Goal: Task Accomplishment & Management: Manage account settings

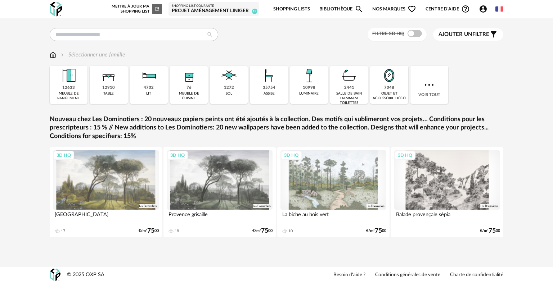
click at [220, 4] on div "Shopping List courante" at bounding box center [214, 6] width 84 height 4
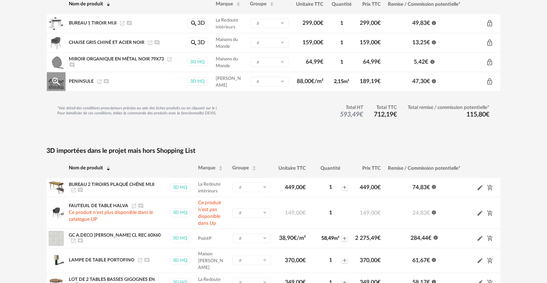
scroll to position [33, 0]
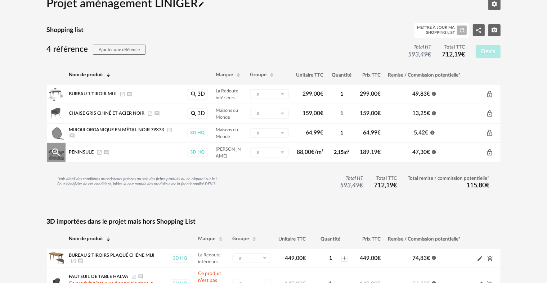
click at [84, 154] on span "Peninsule" at bounding box center [81, 152] width 25 height 4
click at [98, 153] on icon "Launch icon" at bounding box center [99, 153] width 6 height 6
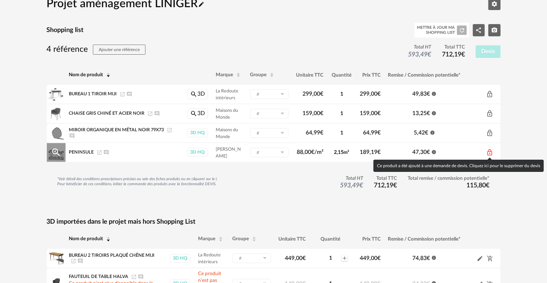
click at [491, 152] on icon "Lock Outline icon" at bounding box center [489, 152] width 7 height 7
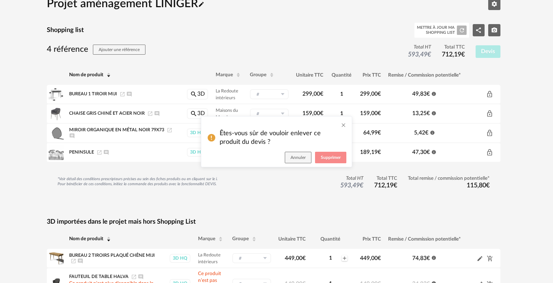
click at [322, 158] on span "Supprimer" at bounding box center [331, 158] width 20 height 4
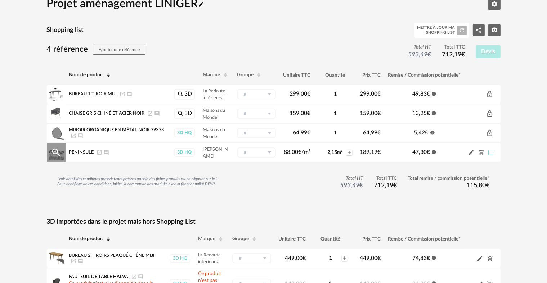
click at [492, 152] on span at bounding box center [490, 152] width 5 height 5
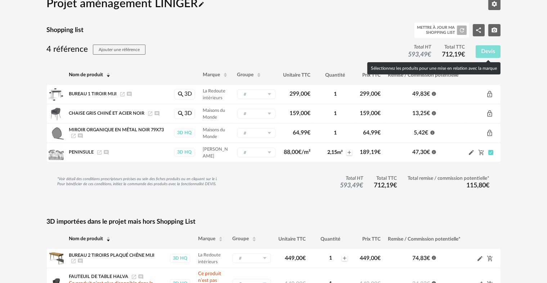
click at [490, 53] on span "Devis" at bounding box center [488, 52] width 14 height 6
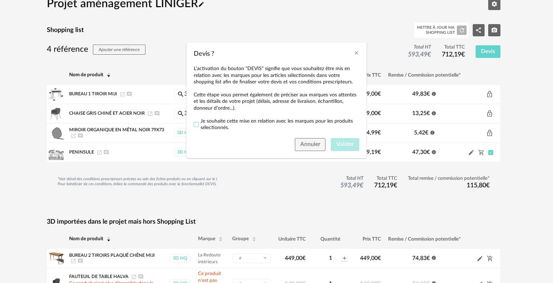
click at [195, 124] on span "Devis ?" at bounding box center [196, 124] width 5 height 5
click at [344, 145] on span "Valider" at bounding box center [345, 144] width 18 height 6
